Goal: Task Accomplishment & Management: Use online tool/utility

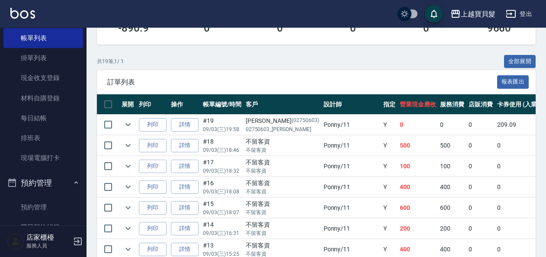
scroll to position [173, 0]
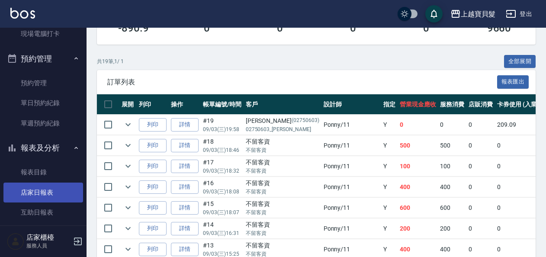
click at [52, 194] on link "店家日報表" at bounding box center [43, 193] width 80 height 20
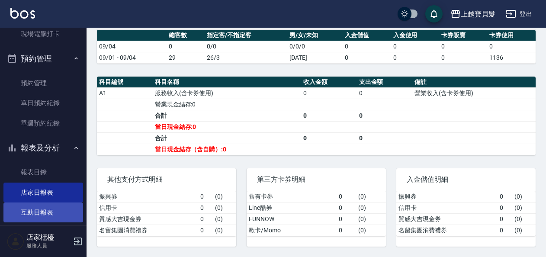
scroll to position [303, 0]
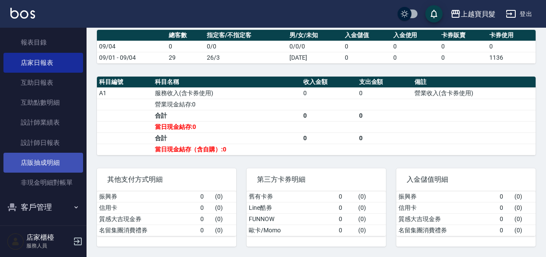
click at [36, 165] on link "店販抽成明細" at bounding box center [43, 163] width 80 height 20
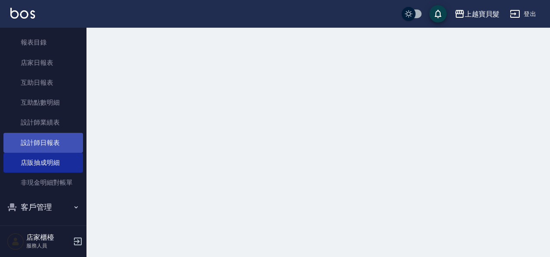
click at [48, 133] on link "設計師日報表" at bounding box center [43, 143] width 80 height 20
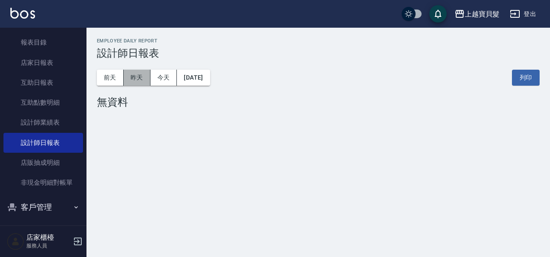
click at [132, 77] on button "昨天" at bounding box center [137, 78] width 27 height 16
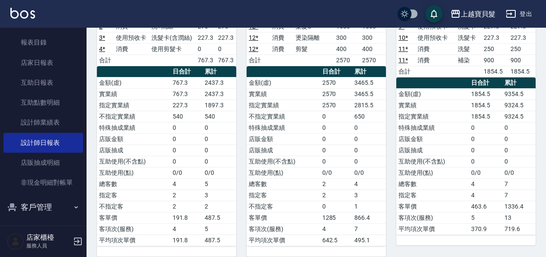
scroll to position [130, 0]
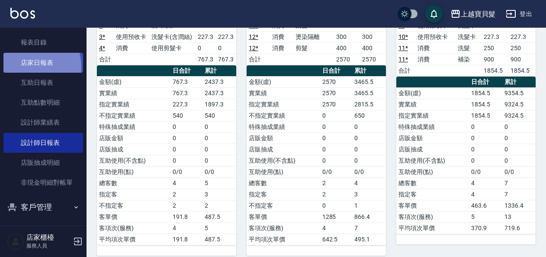
click at [25, 67] on link "店家日報表" at bounding box center [43, 63] width 80 height 20
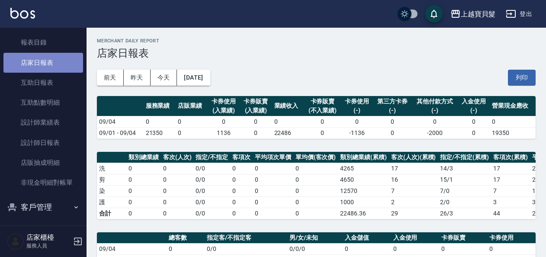
click at [51, 54] on link "店家日報表" at bounding box center [43, 63] width 80 height 20
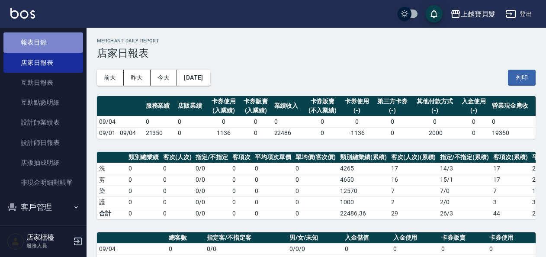
click at [54, 49] on link "報表目錄" at bounding box center [43, 42] width 80 height 20
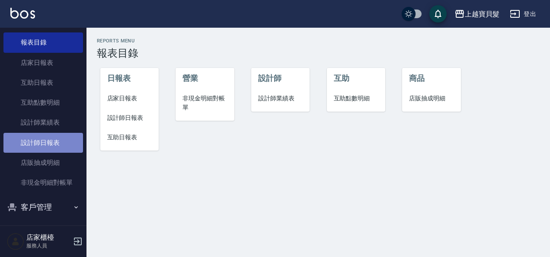
click at [60, 137] on link "設計師日報表" at bounding box center [43, 143] width 80 height 20
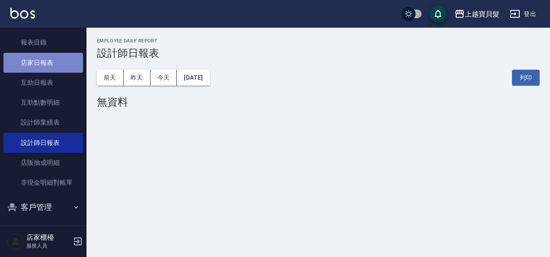
click at [49, 61] on link "店家日報表" at bounding box center [43, 63] width 80 height 20
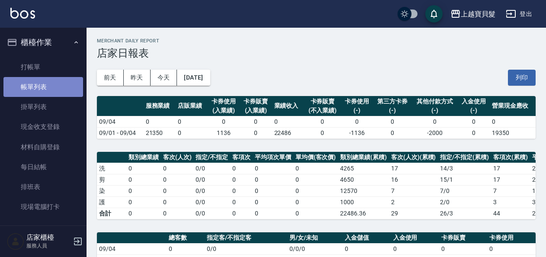
click at [61, 80] on link "帳單列表" at bounding box center [43, 87] width 80 height 20
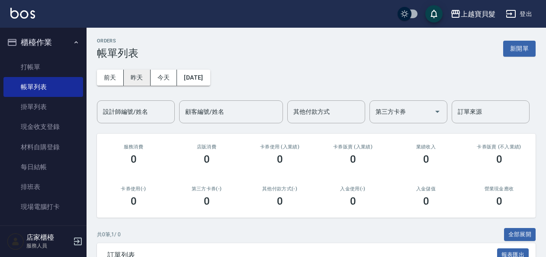
click at [131, 78] on button "昨天" at bounding box center [137, 78] width 27 height 16
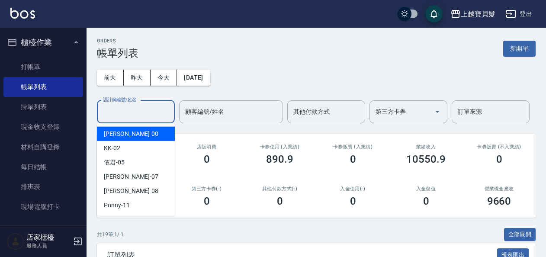
click at [158, 108] on input "設計師編號/姓名" at bounding box center [136, 111] width 70 height 15
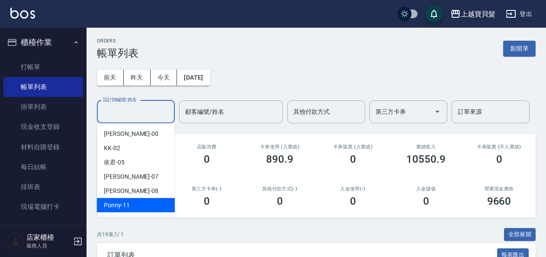
click at [167, 202] on div "Ponny -11" at bounding box center [136, 205] width 78 height 14
type input "Ponny-11"
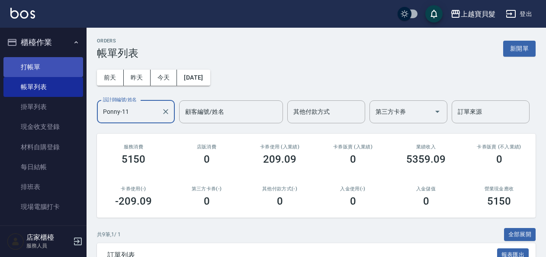
click at [58, 70] on link "打帳單" at bounding box center [43, 67] width 80 height 20
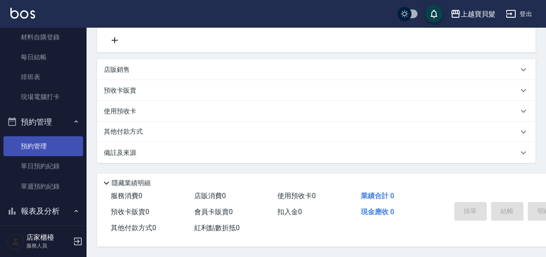
scroll to position [130, 0]
